Goal: Transaction & Acquisition: Obtain resource

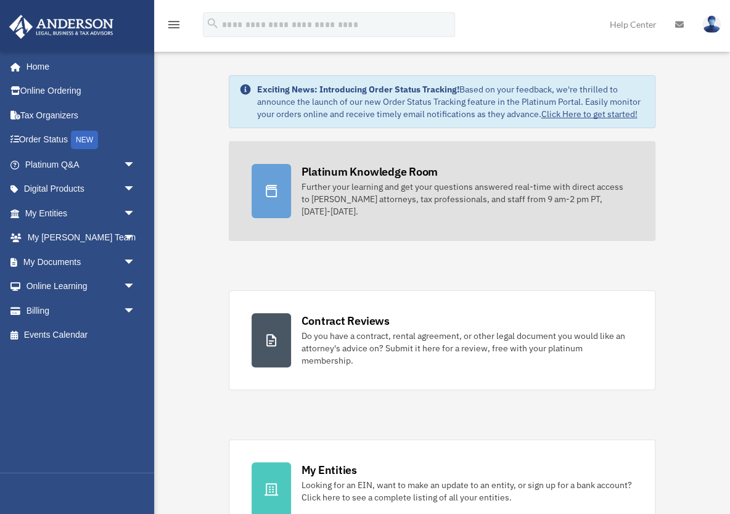
drag, startPoint x: 253, startPoint y: 226, endPoint x: 246, endPoint y: 226, distance: 6.8
click at [252, 226] on link "Platinum Knowledge Room Further your learning and get your questions answered r…" at bounding box center [442, 191] width 426 height 100
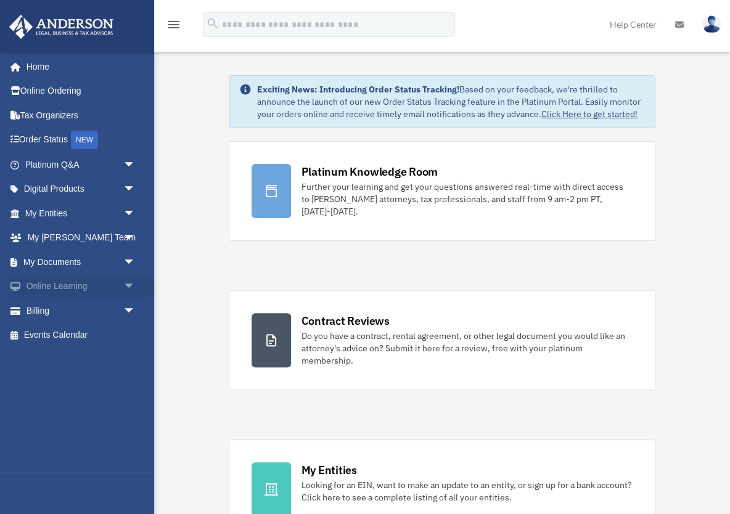
click at [102, 292] on link "Online Learning arrow_drop_down" at bounding box center [82, 286] width 146 height 25
click at [123, 266] on span "arrow_drop_down" at bounding box center [135, 262] width 25 height 25
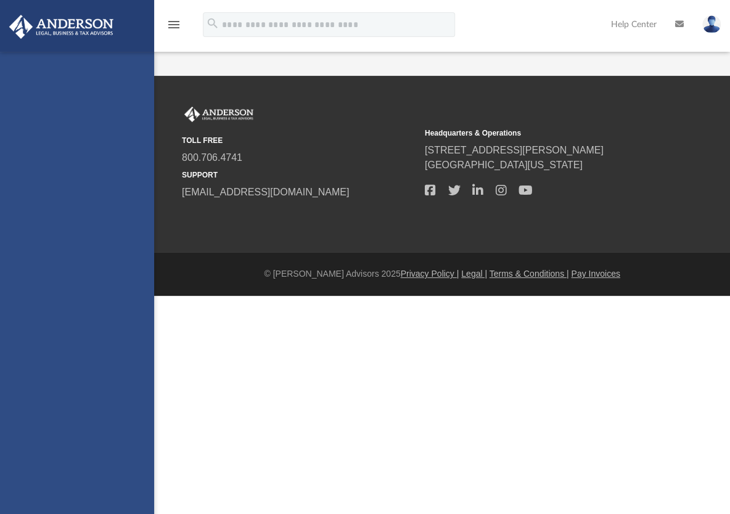
click at [87, 339] on div "[EMAIL_ADDRESS][DOMAIN_NAME] Sign Out [EMAIL_ADDRESS][DOMAIN_NAME] Home Online …" at bounding box center [77, 309] width 154 height 514
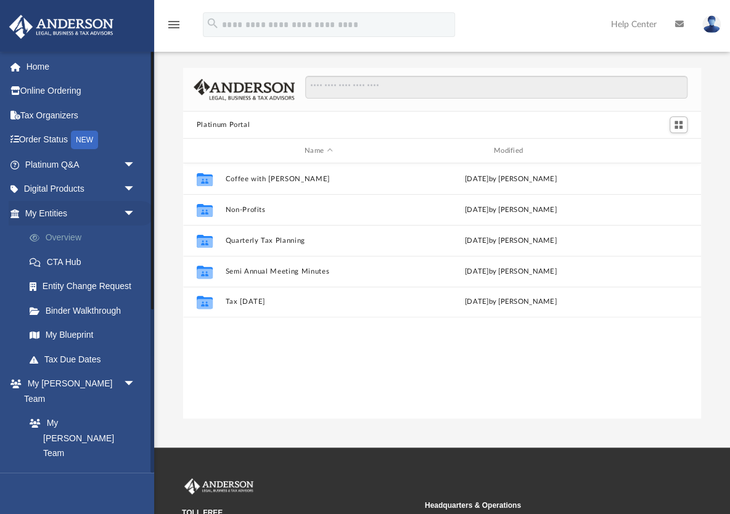
scroll to position [280, 518]
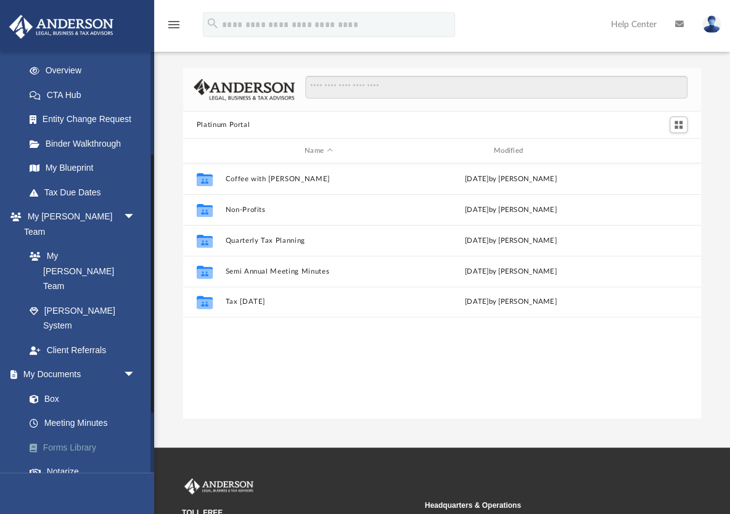
scroll to position [168, 0]
click at [78, 410] on link "Meeting Minutes" at bounding box center [85, 422] width 137 height 25
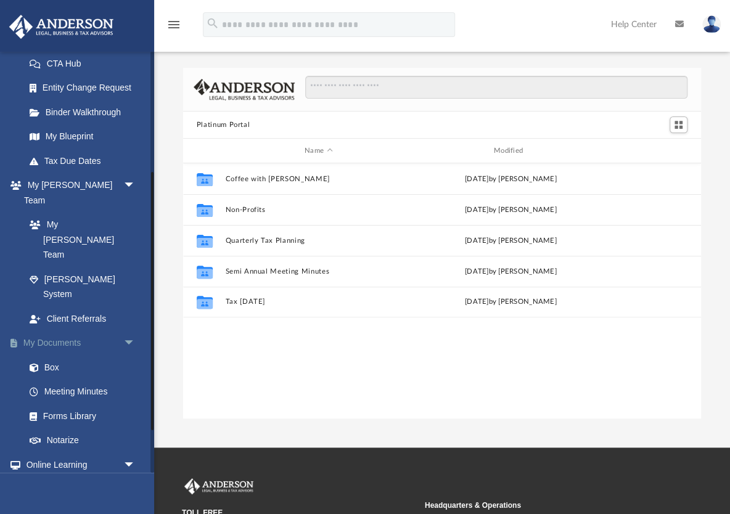
scroll to position [202, 0]
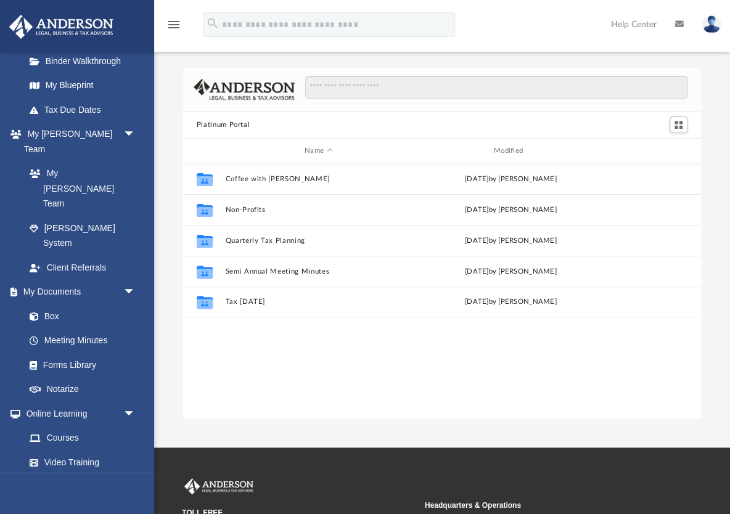
scroll to position [266, 0]
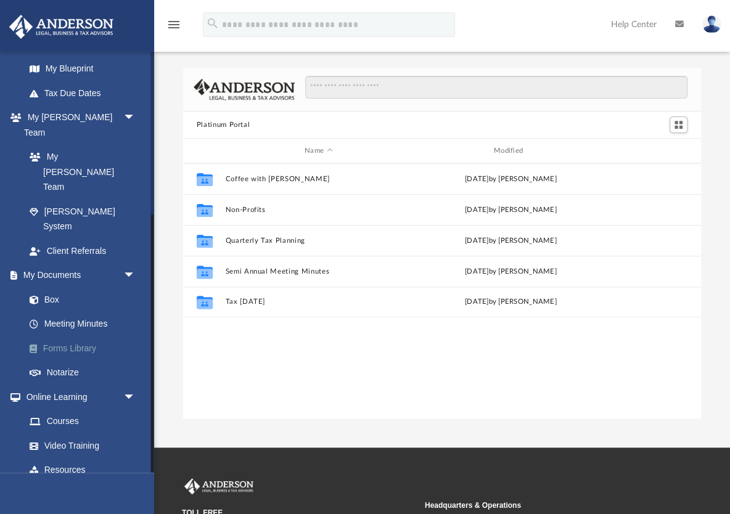
click at [79, 336] on link "Forms Library" at bounding box center [85, 348] width 137 height 25
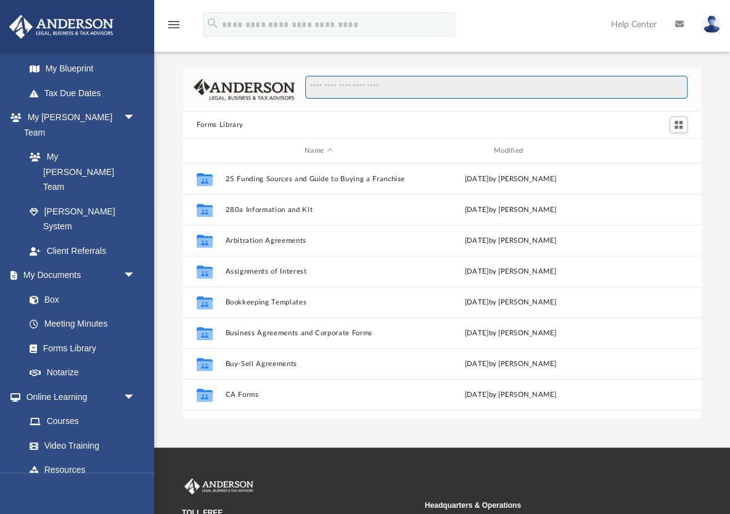
drag, startPoint x: 355, startPoint y: 81, endPoint x: 354, endPoint y: 89, distance: 8.1
click at [354, 86] on input "Search files and folders" at bounding box center [496, 87] width 382 height 23
click at [354, 89] on input "Search files and folders" at bounding box center [496, 87] width 382 height 23
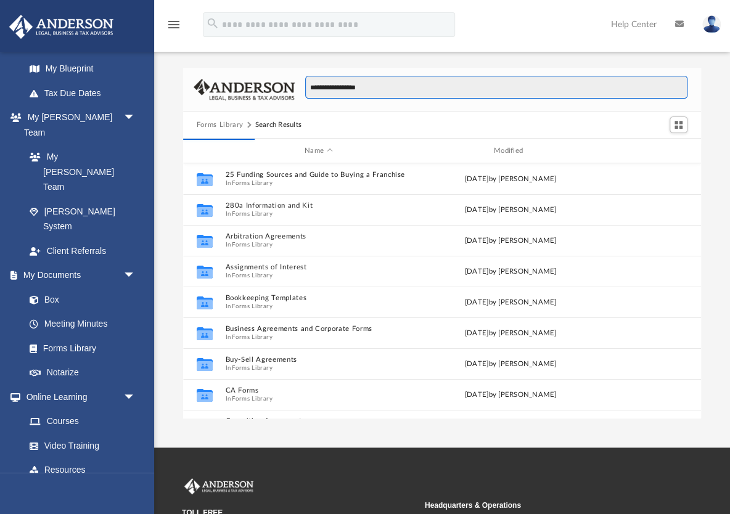
click at [382, 89] on input "**********" at bounding box center [496, 87] width 382 height 23
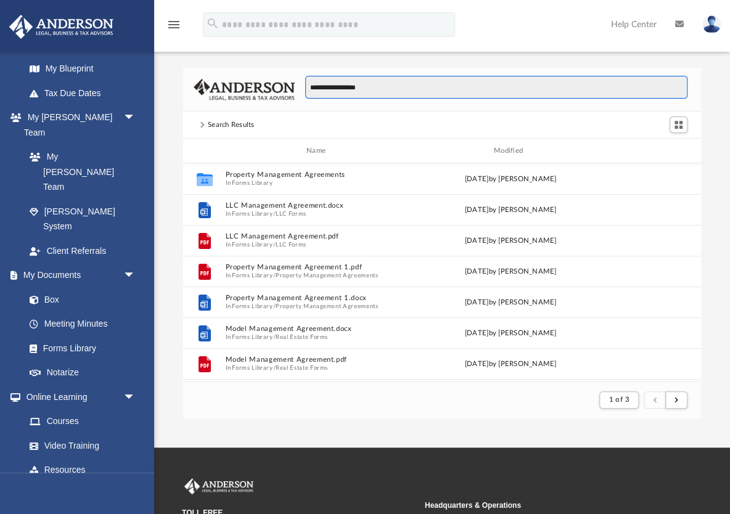
scroll to position [242, 518]
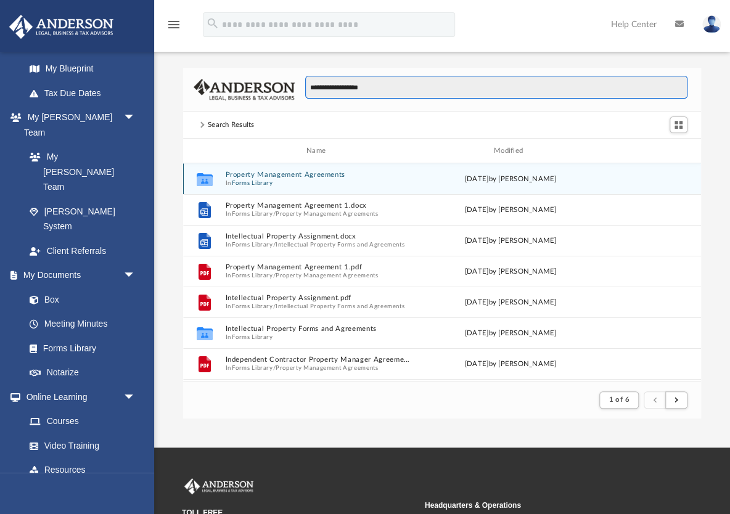
type input "**********"
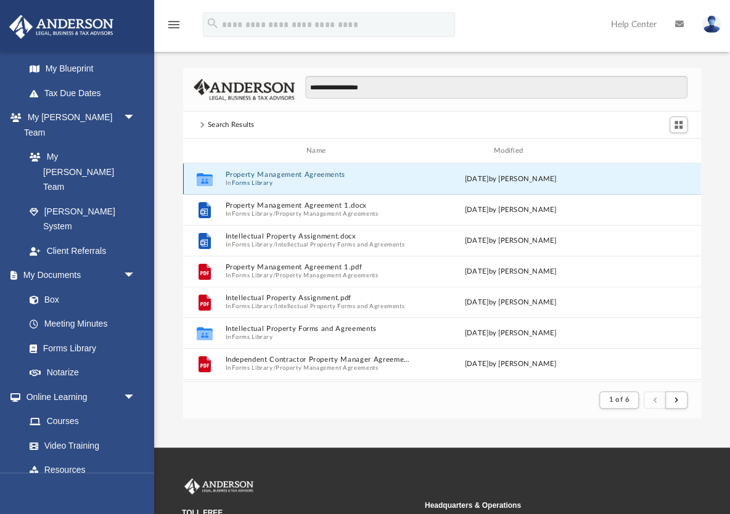
click at [314, 175] on button "Property Management Agreements" at bounding box center [318, 175] width 187 height 8
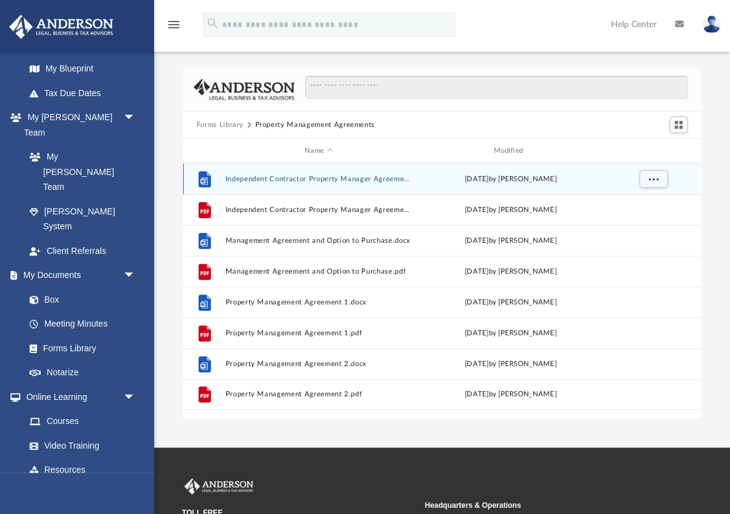
scroll to position [280, 518]
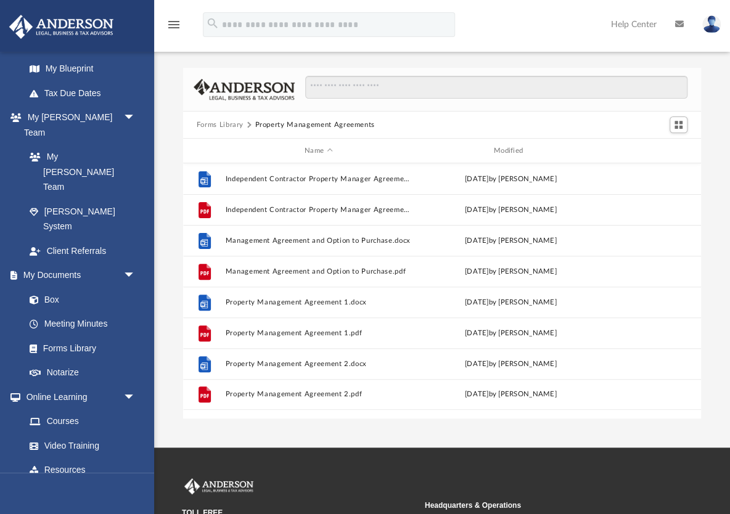
drag, startPoint x: 393, startPoint y: 426, endPoint x: 321, endPoint y: 365, distance: 94.1
click at [393, 426] on div "App schamir@avenirbrokers.com Sign Out info@AvenirBrokers.com Home Online Order…" at bounding box center [365, 224] width 730 height 448
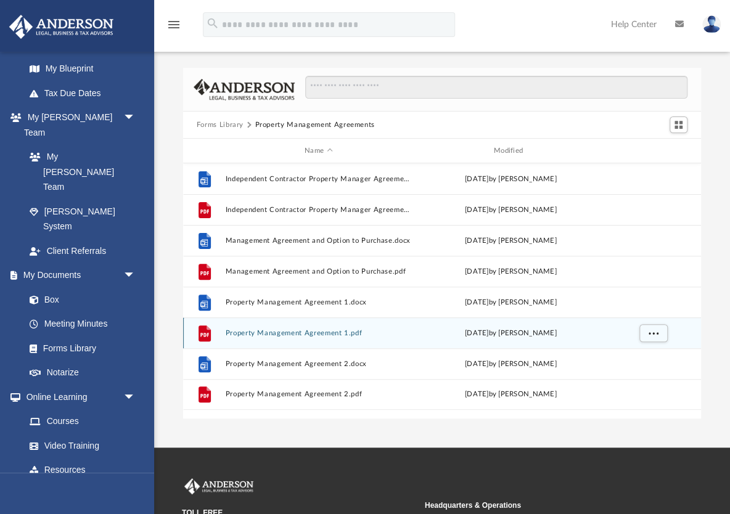
click at [305, 332] on button "Property Management Agreement 1.pdf" at bounding box center [318, 333] width 187 height 8
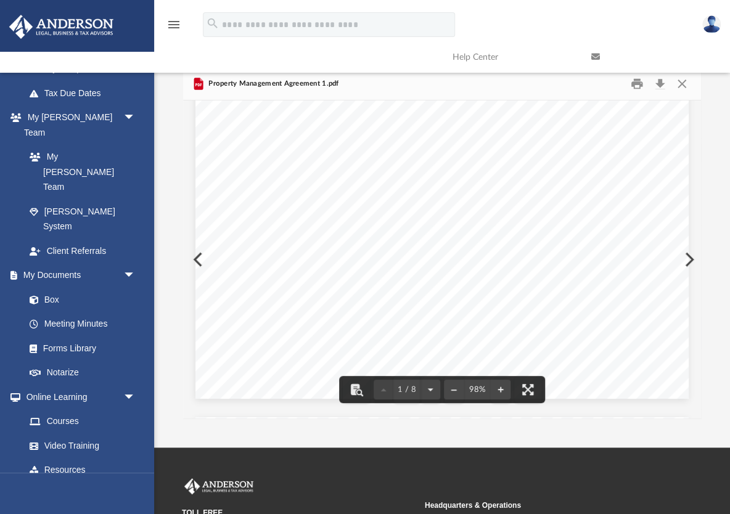
scroll to position [0, 0]
drag, startPoint x: 681, startPoint y: 81, endPoint x: 675, endPoint y: 84, distance: 6.6
click at [681, 81] on button "Close" at bounding box center [682, 84] width 22 height 19
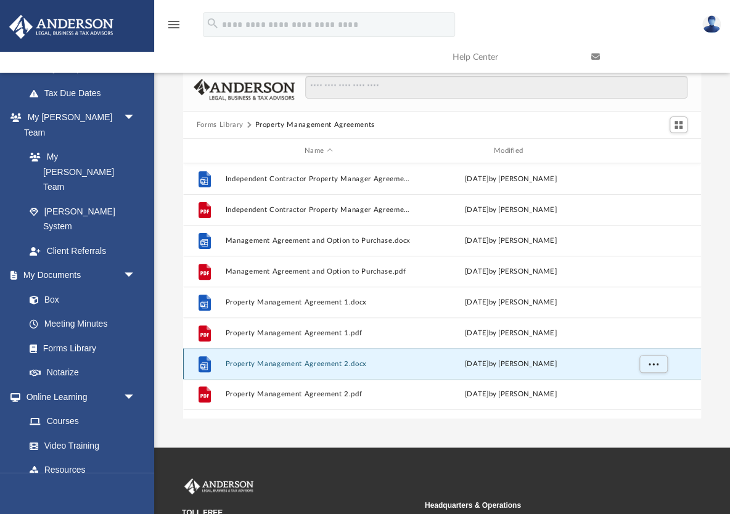
click at [281, 362] on button "Property Management Agreement 2.docx" at bounding box center [318, 364] width 187 height 8
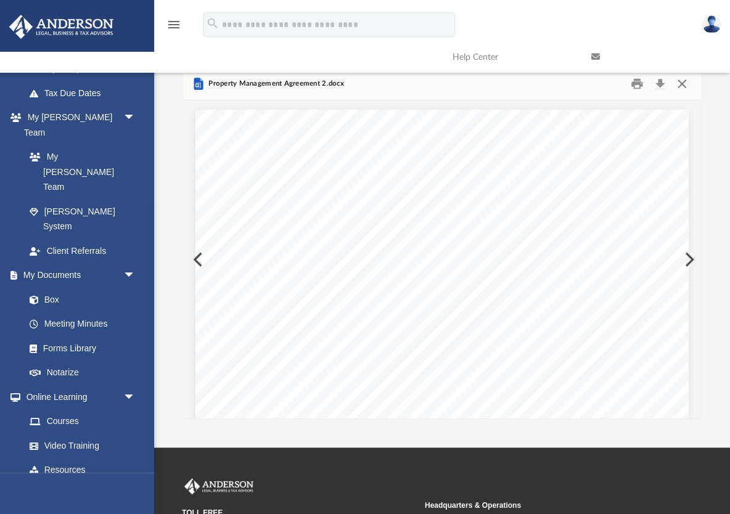
scroll to position [657, 0]
drag, startPoint x: 685, startPoint y: 85, endPoint x: 675, endPoint y: 95, distance: 13.5
click at [685, 86] on button "Close" at bounding box center [682, 84] width 22 height 19
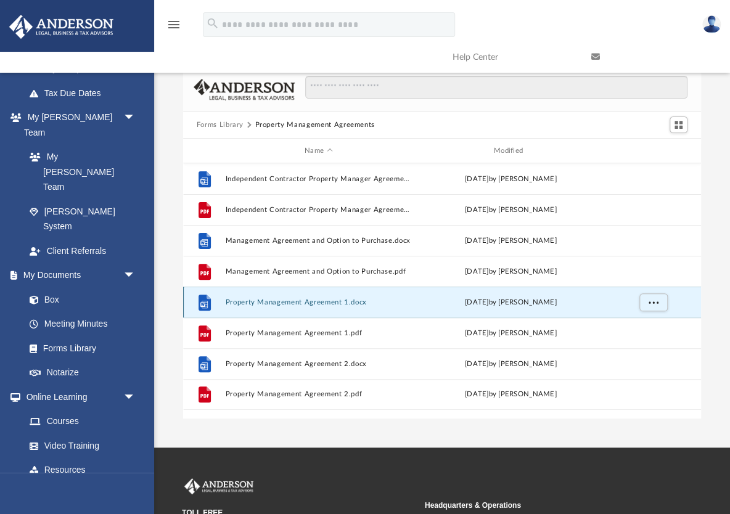
click at [322, 303] on button "Property Management Agreement 1.docx" at bounding box center [318, 302] width 187 height 8
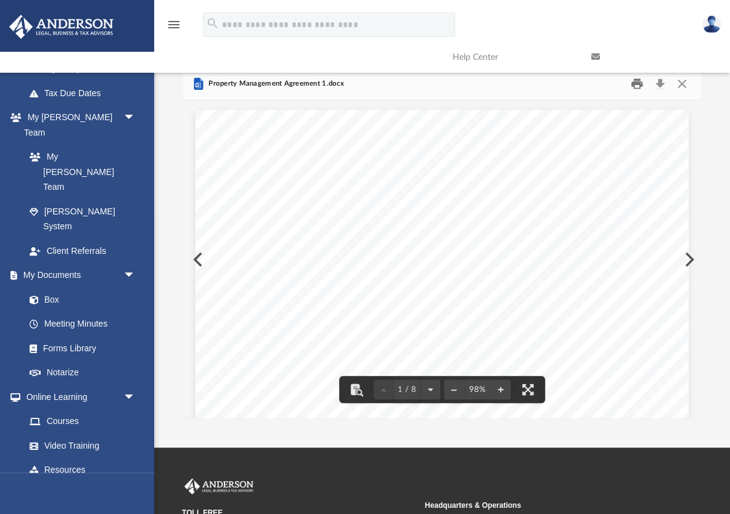
click at [636, 84] on button "Print" at bounding box center [637, 84] width 25 height 19
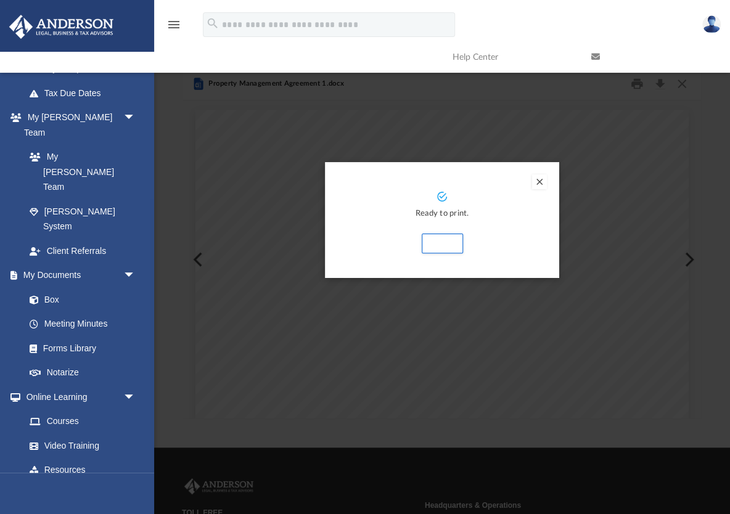
click at [536, 180] on button "Preview" at bounding box center [539, 182] width 15 height 15
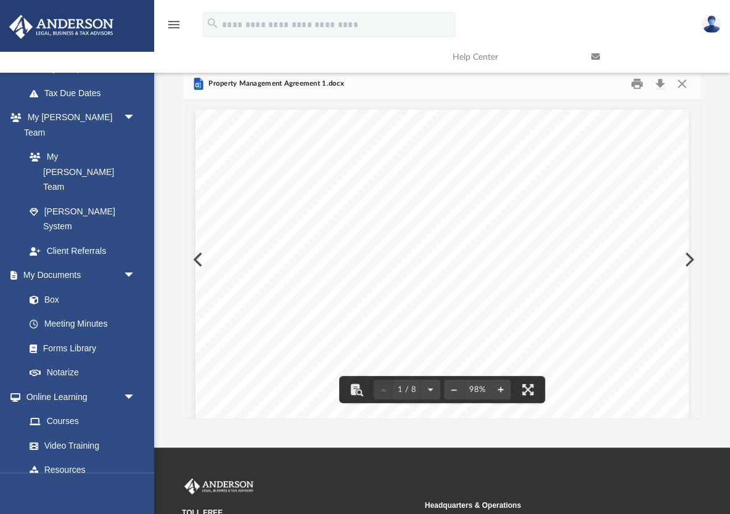
click at [663, 76] on link at bounding box center [651, 57] width 139 height 49
click at [661, 82] on button "Download" at bounding box center [660, 84] width 22 height 19
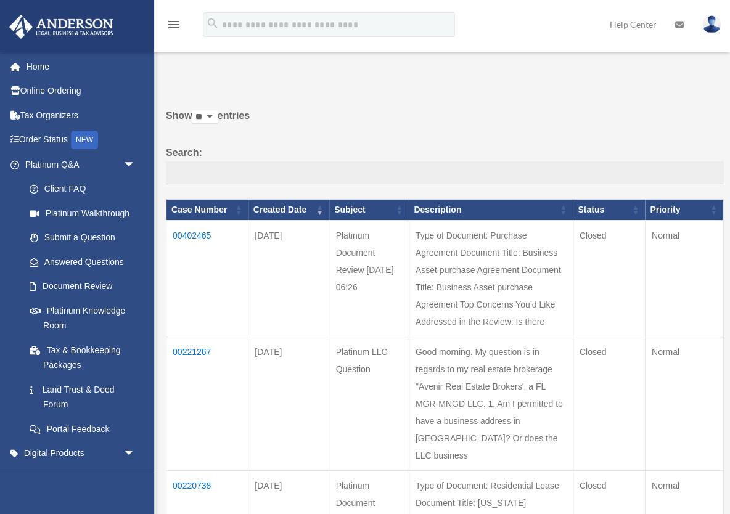
drag, startPoint x: 336, startPoint y: 88, endPoint x: 279, endPoint y: 83, distance: 57.0
click at [324, 88] on div "Do you really want to log out? Yes No Show ** ** ** *** entries Search: Case Nu…" at bounding box center [440, 410] width 567 height 691
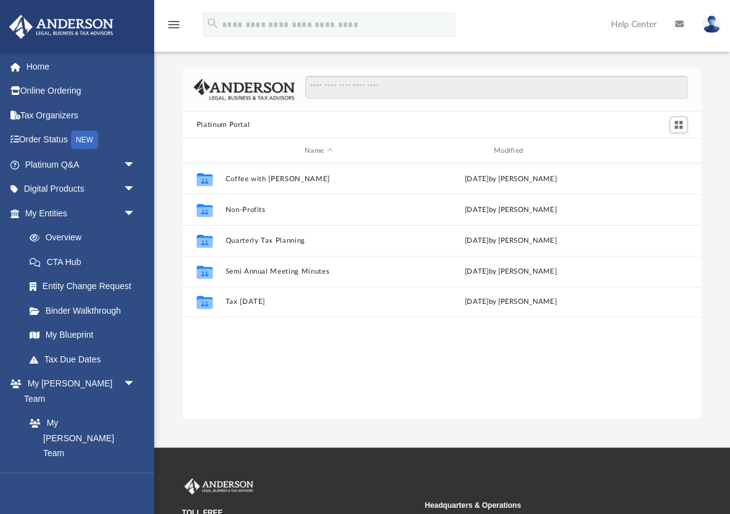
scroll to position [280, 518]
click at [384, 89] on input "Search files and folders" at bounding box center [496, 87] width 382 height 23
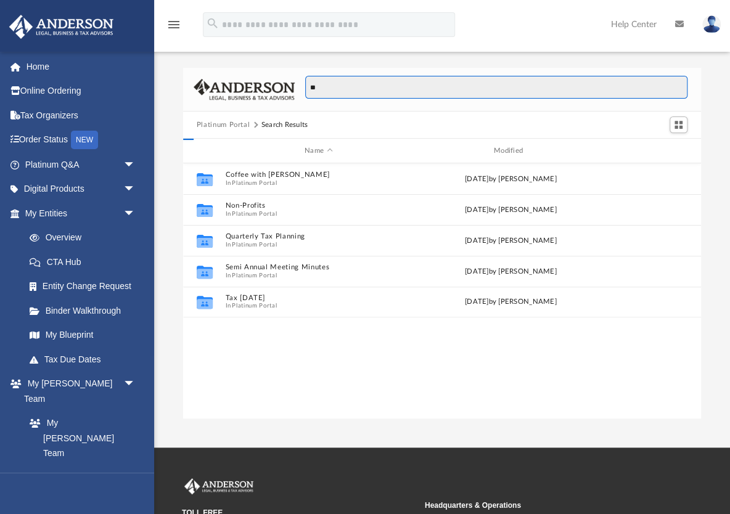
type input "***"
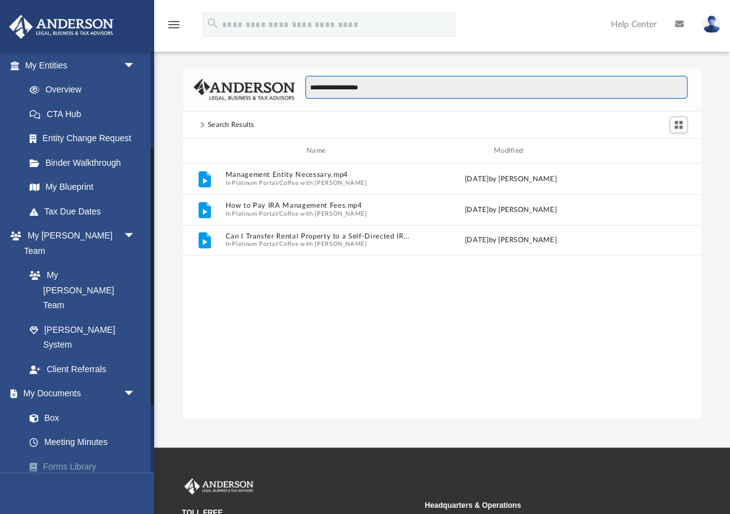
scroll to position [161, 0]
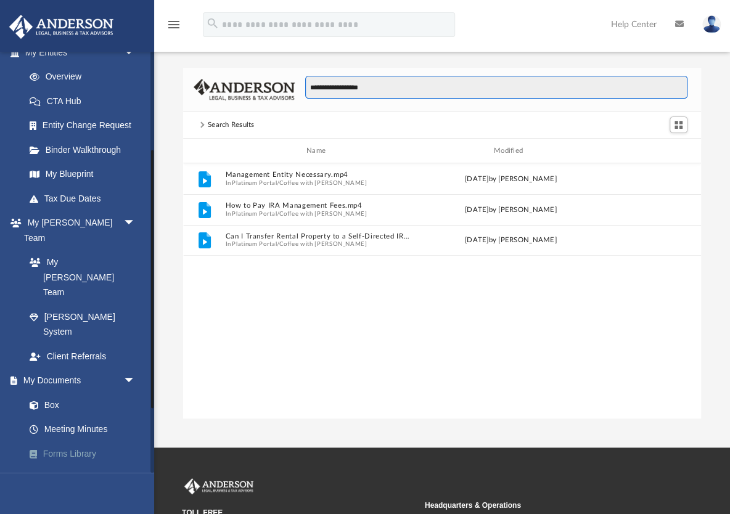
type input "**********"
drag, startPoint x: 77, startPoint y: 392, endPoint x: 92, endPoint y: 388, distance: 15.3
click at [77, 442] on link "Forms Library" at bounding box center [85, 454] width 137 height 25
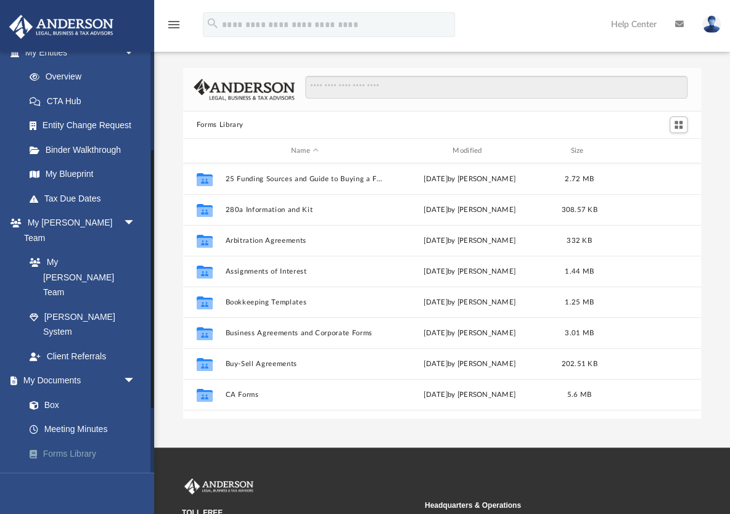
scroll to position [280, 518]
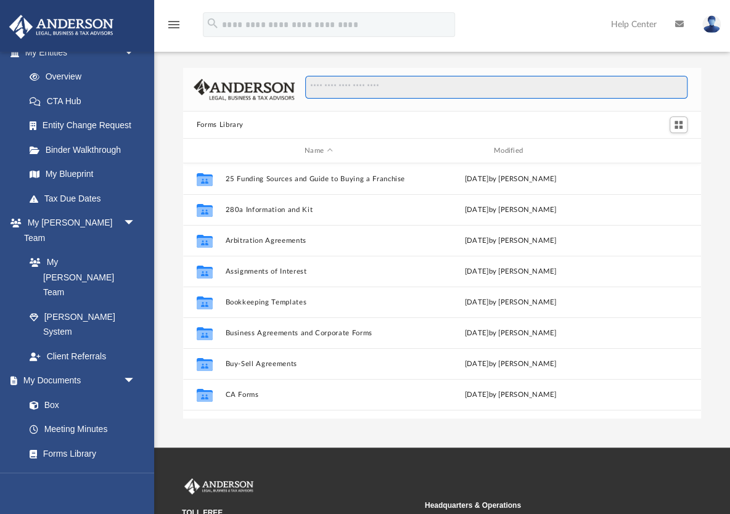
click at [421, 86] on input "Search files and folders" at bounding box center [496, 87] width 382 height 23
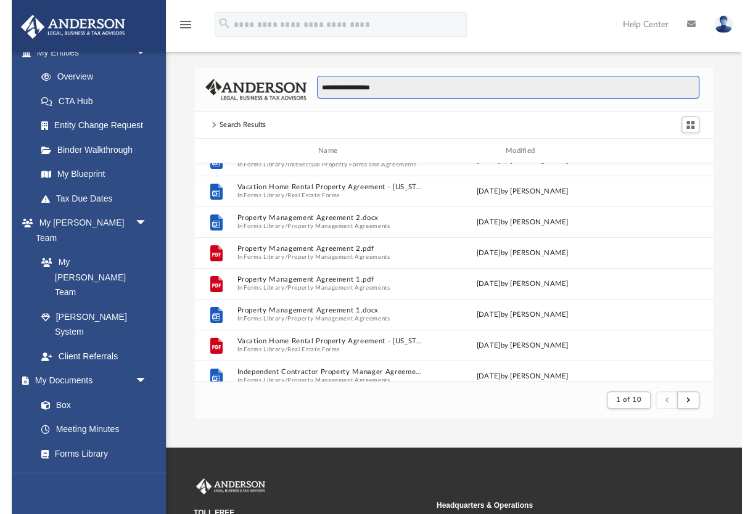
scroll to position [51, 0]
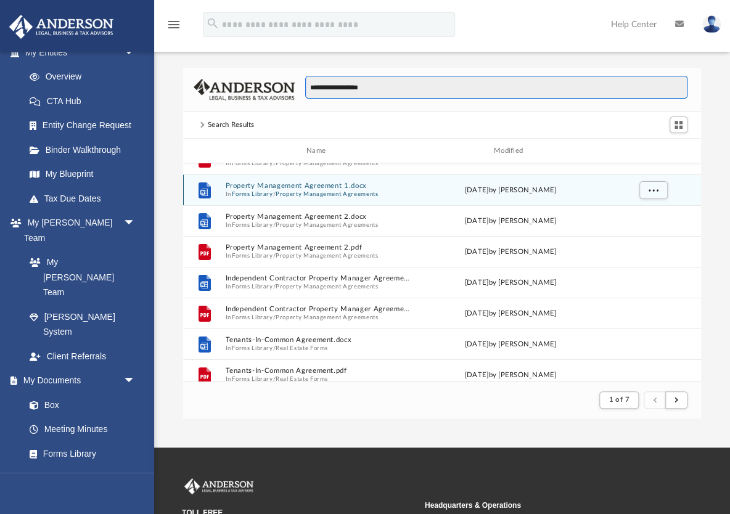
type input "**********"
click at [302, 186] on button "Property Management Agreement 1.docx" at bounding box center [318, 186] width 187 height 8
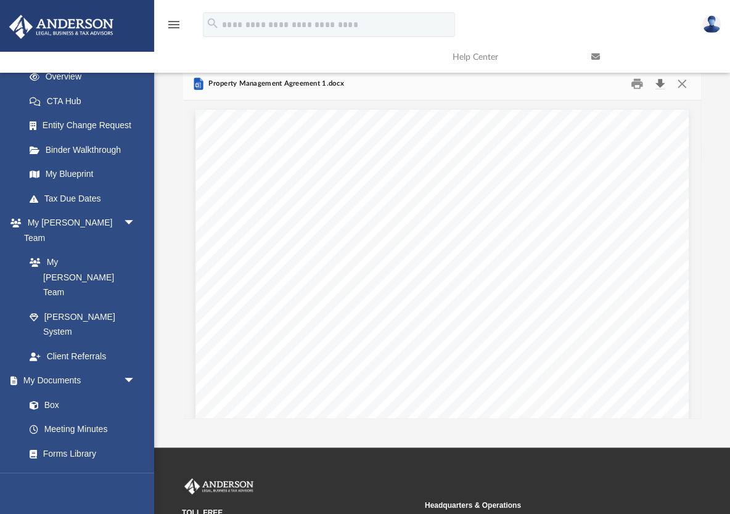
click at [659, 84] on button "Download" at bounding box center [660, 84] width 22 height 19
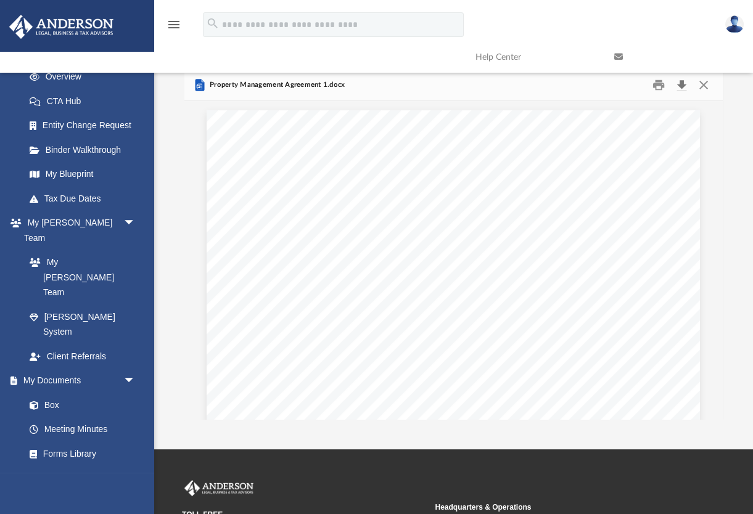
scroll to position [242, 538]
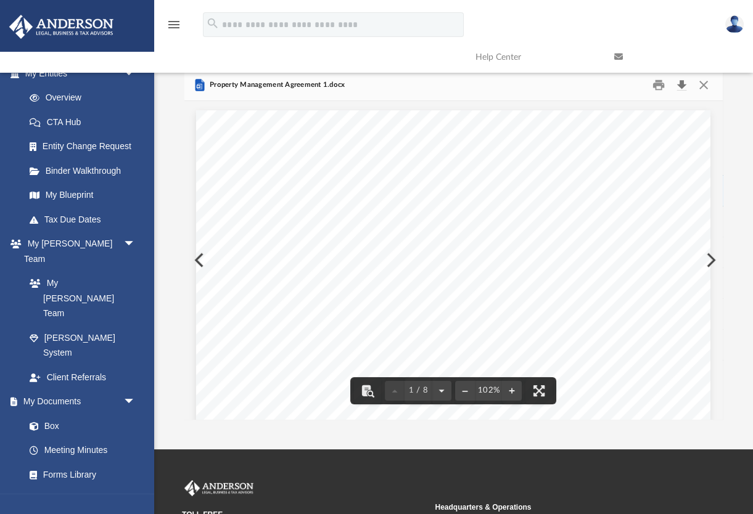
click at [685, 86] on button "Download" at bounding box center [682, 84] width 22 height 19
click at [707, 90] on button "Close" at bounding box center [704, 84] width 22 height 19
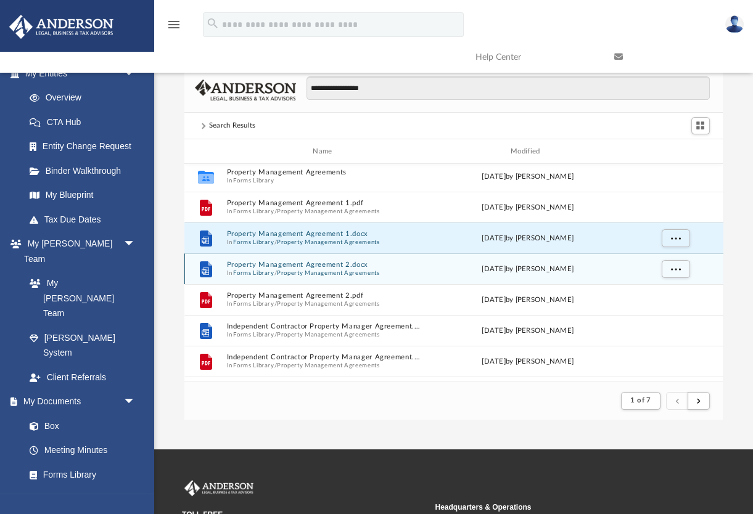
scroll to position [0, 0]
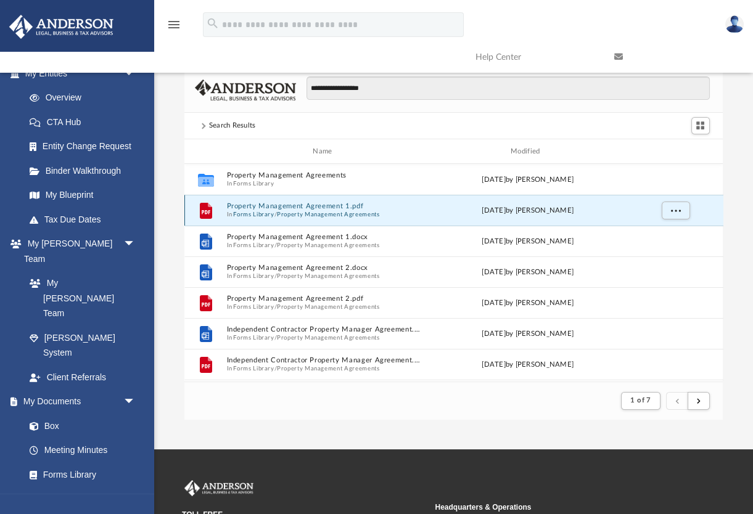
click at [317, 204] on button "Property Management Agreement 1.pdf" at bounding box center [324, 207] width 197 height 8
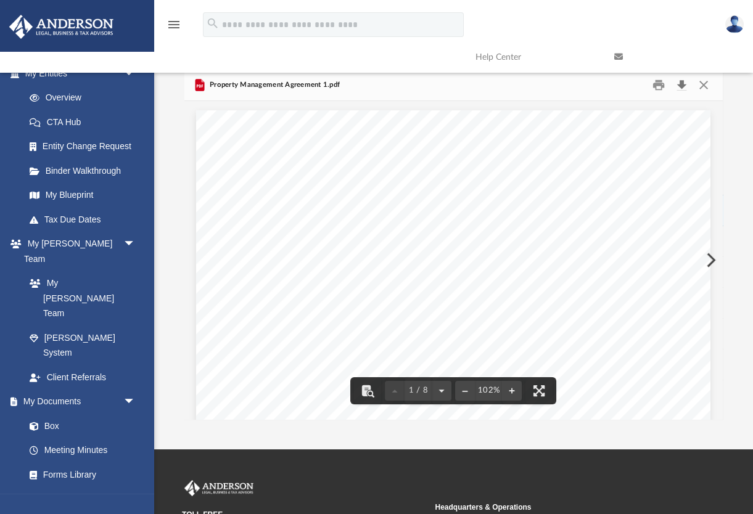
click at [675, 87] on button "Download" at bounding box center [682, 84] width 22 height 19
